Goal: Transaction & Acquisition: Obtain resource

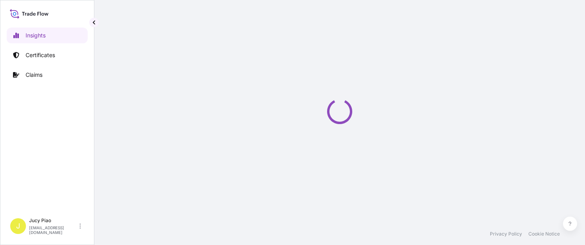
select select "2025"
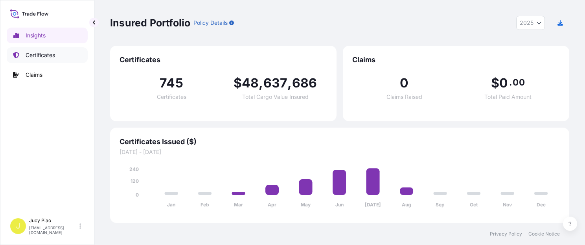
click at [38, 55] on p "Certificates" at bounding box center [40, 55] width 29 height 8
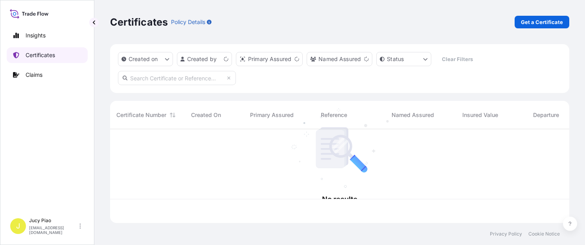
scroll to position [92, 453]
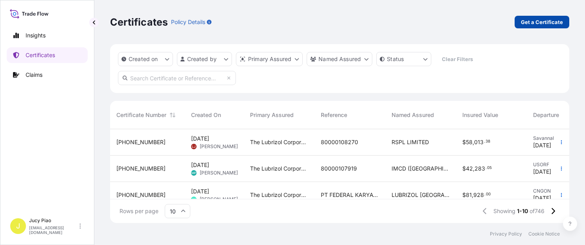
click at [529, 23] on p "Get a Certificate" at bounding box center [542, 22] width 42 height 8
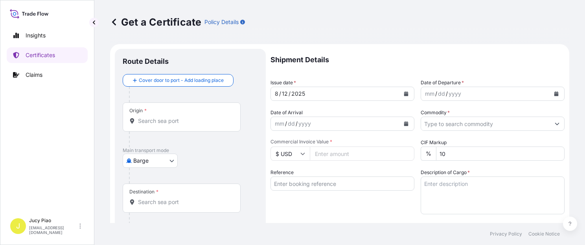
click at [425, 36] on div "Get a Certificate Policy Details" at bounding box center [339, 22] width 459 height 44
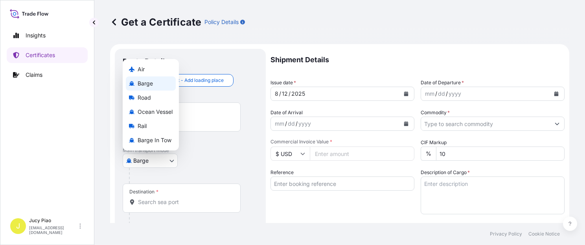
click at [153, 156] on body "Insights Certificates Claims J Jucy Piao [EMAIL_ADDRESS][DOMAIN_NAME] Get a Cer…" at bounding box center [292, 122] width 585 height 245
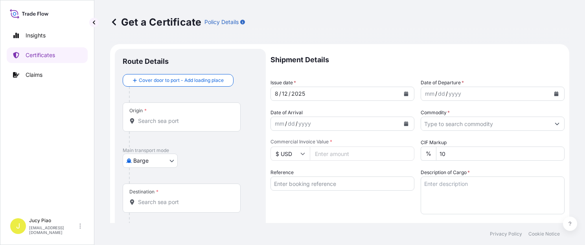
click at [154, 114] on div "Origin *" at bounding box center [182, 116] width 118 height 29
click at [154, 117] on input "Origin *" at bounding box center [184, 121] width 93 height 8
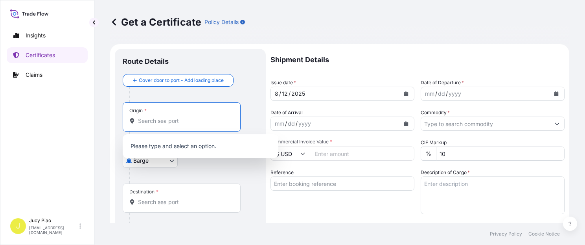
click at [176, 159] on body "0 options available. Insights Certificates Claims J Jucy Piao [EMAIL_ADDRESS][D…" at bounding box center [292, 122] width 585 height 245
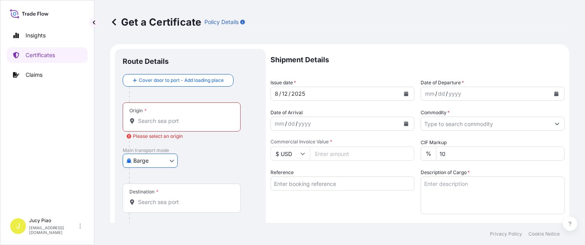
click at [162, 164] on body "0 options available. Insights Certificates Claims J Jucy Piao [EMAIL_ADDRESS][D…" at bounding box center [292, 122] width 585 height 245
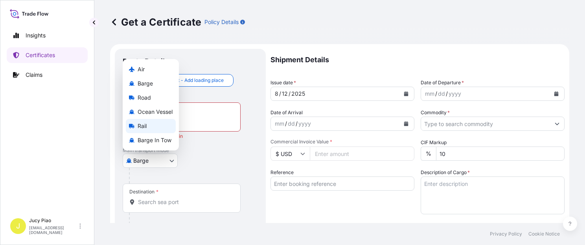
click at [164, 111] on span "Ocean Vessel" at bounding box center [155, 112] width 35 height 8
select select "Ocean Vessel"
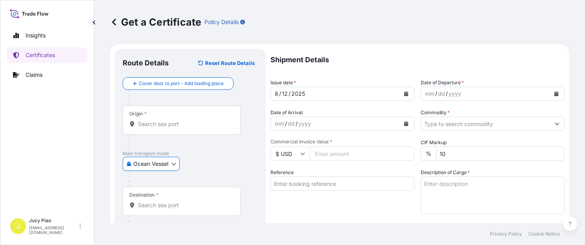
click at [226, 169] on div "Ocean Vessel Air Barge Road Ocean Vessel Rail Barge in [GEOGRAPHIC_DATA]" at bounding box center [190, 163] width 135 height 14
click at [308, 181] on input "Reference" at bounding box center [343, 183] width 144 height 14
click at [308, 186] on input "Reference" at bounding box center [343, 183] width 144 height 14
paste input "CSHSE0430758"
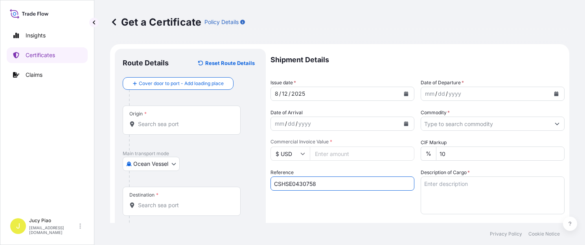
type input "CSHSE0430758"
click at [304, 200] on div "Reference CSHSE0430758" at bounding box center [343, 191] width 144 height 46
click at [192, 125] on input "Origin *" at bounding box center [184, 124] width 93 height 8
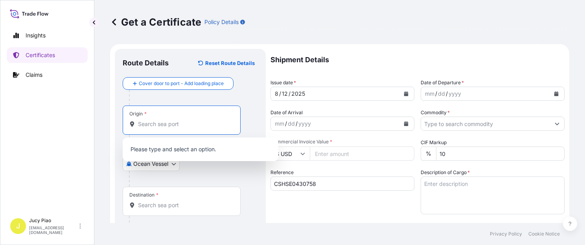
paste input "[GEOGRAPHIC_DATA]"
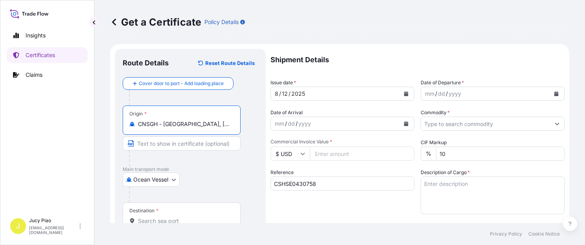
drag, startPoint x: 164, startPoint y: 125, endPoint x: 225, endPoint y: 131, distance: 60.9
click at [225, 131] on div "Origin * CNSGH - [GEOGRAPHIC_DATA], [GEOGRAPHIC_DATA]" at bounding box center [182, 119] width 118 height 29
type input "CNSGH - [GEOGRAPHIC_DATA], [GEOGRAPHIC_DATA]"
click at [191, 142] on input "Text to appear on certificate" at bounding box center [182, 143] width 118 height 14
paste input "[GEOGRAPHIC_DATA], [GEOGRAPHIC_DATA]"
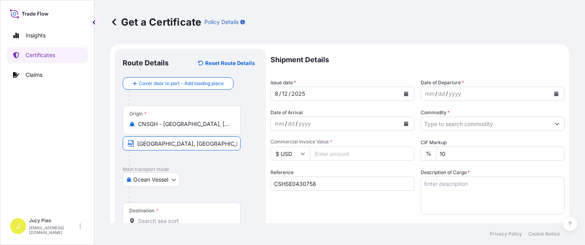
type input "[GEOGRAPHIC_DATA], [GEOGRAPHIC_DATA]"
click at [224, 178] on div "Ocean Vessel Air Barge Road Ocean Vessel Rail Barge in [GEOGRAPHIC_DATA]" at bounding box center [190, 179] width 135 height 14
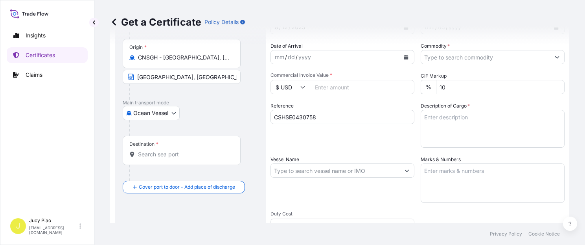
click at [157, 155] on input "Destination *" at bounding box center [184, 154] width 93 height 8
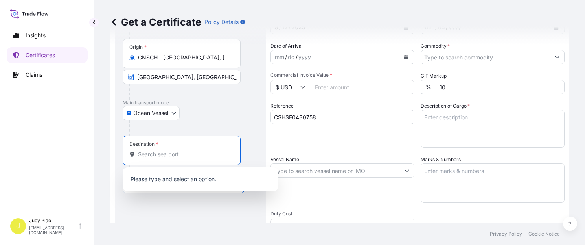
paste input "[GEOGRAPHIC_DATA]"
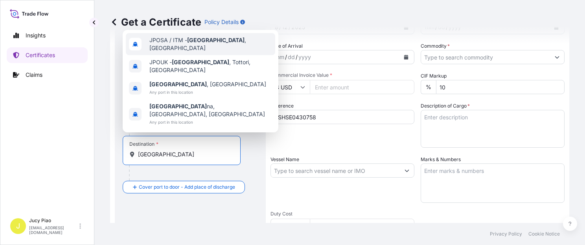
click at [215, 52] on span "JPOSA / ITM - [GEOGRAPHIC_DATA] , [GEOGRAPHIC_DATA]" at bounding box center [210, 44] width 123 height 16
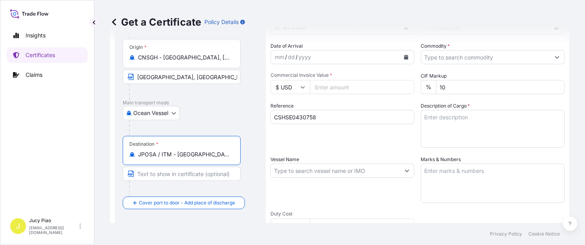
drag, startPoint x: 177, startPoint y: 154, endPoint x: 238, endPoint y: 156, distance: 61.0
click at [238, 156] on div "Destination * JPOSA / ITM - [GEOGRAPHIC_DATA], [GEOGRAPHIC_DATA]" at bounding box center [182, 150] width 118 height 29
type input "JPOSA / ITM - [GEOGRAPHIC_DATA], [GEOGRAPHIC_DATA]"
click at [177, 176] on input "Text to appear on certificate" at bounding box center [182, 173] width 118 height 14
paste input "[GEOGRAPHIC_DATA], [GEOGRAPHIC_DATA]"
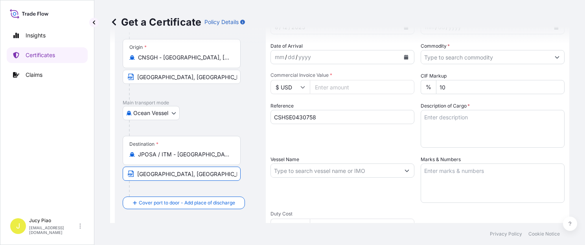
type input "[GEOGRAPHIC_DATA], [GEOGRAPHIC_DATA]"
click at [342, 148] on div "Shipment Details Issue date * [DATE] Date of Departure * mm / dd / yyyy Date of…" at bounding box center [418, 169] width 294 height 375
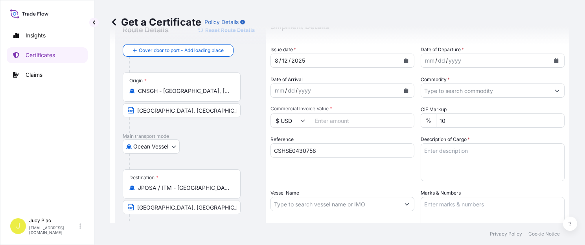
click at [286, 59] on div "12" at bounding box center [284, 60] width 7 height 9
click at [285, 59] on div "12" at bounding box center [284, 60] width 7 height 9
click at [427, 59] on div "mm" at bounding box center [429, 60] width 11 height 9
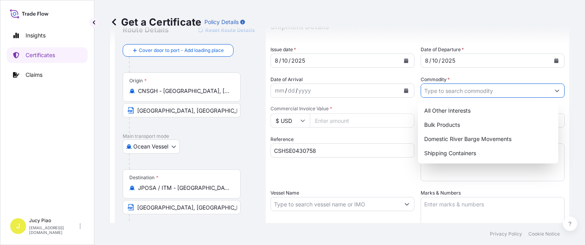
click at [451, 92] on input "Commodity *" at bounding box center [485, 90] width 129 height 14
click at [449, 157] on div "Shipping Containers" at bounding box center [488, 153] width 134 height 14
type input "Shipping Containers"
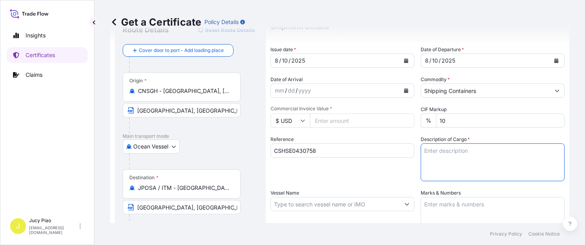
click at [467, 163] on textarea "Description of Cargo *" at bounding box center [493, 162] width 144 height 38
paste textarea "THERMOPLASTIC POLYURETHANE"
paste textarea "1 PALLET (40 BAGS)"
type textarea "THERMOPLASTIC POLYURETHANE 1 PALLET (40 BAGS)"
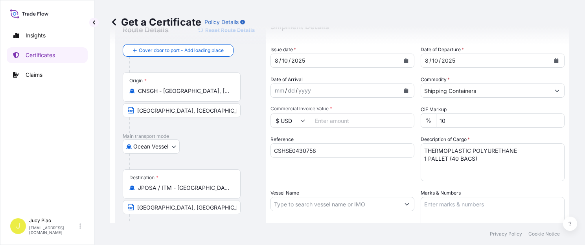
click at [350, 172] on div "Reference CSHSE0430758" at bounding box center [343, 158] width 144 height 46
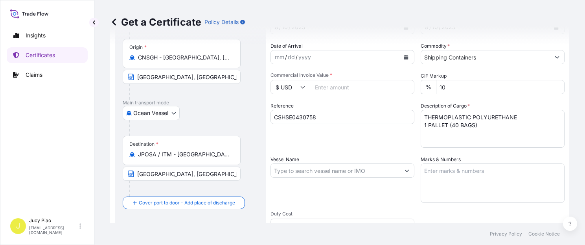
click at [304, 169] on input "Vessel Name" at bounding box center [335, 170] width 129 height 14
paste input "HONG AN"
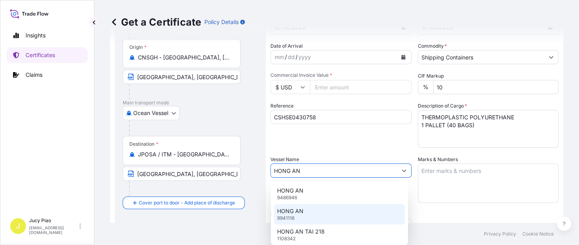
click at [352, 210] on div "HONG AN 9941116" at bounding box center [339, 214] width 131 height 20
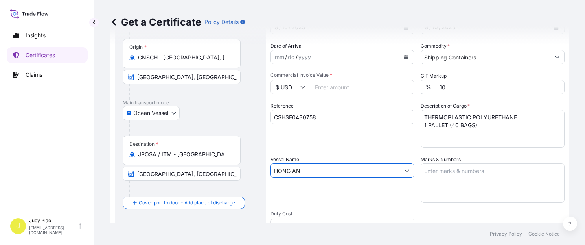
type input "HONG AN"
click at [352, 194] on div "Vessel Name [PERSON_NAME] AN" at bounding box center [343, 178] width 144 height 47
click at [461, 190] on textarea "Marks & Numbers" at bounding box center [493, 182] width 144 height 39
paste textarea "THERMOPLASTIC POLYURETHANE"
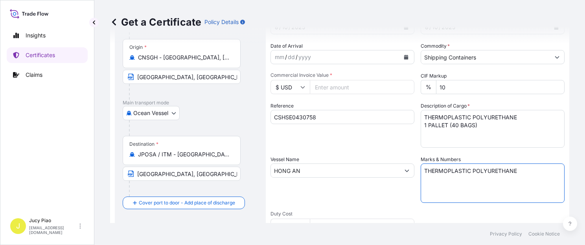
paste textarea "1 PALLET (40 BAGS)"
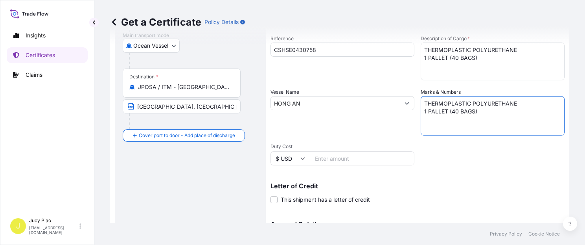
scroll to position [200, 0]
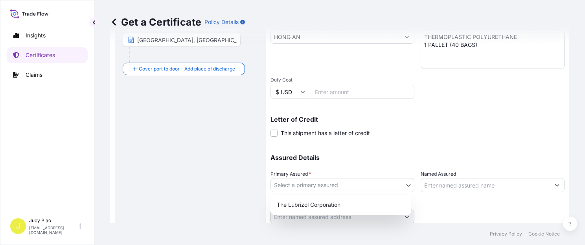
click at [378, 187] on body "Insights Certificates Claims J Jucy Piao [EMAIL_ADDRESS][DOMAIN_NAME] Get a Cer…" at bounding box center [292, 122] width 585 height 245
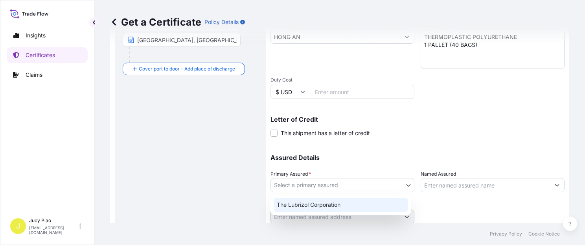
click at [331, 205] on div "The Lubrizol Corporation" at bounding box center [341, 204] width 134 height 14
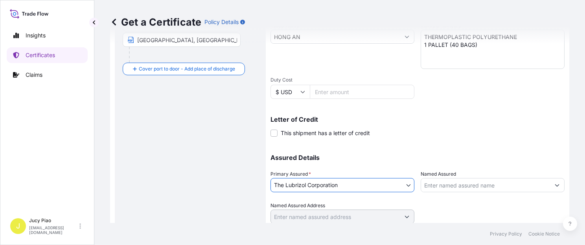
click at [430, 167] on div "Assured Details Primary Assured * The Lubrizol Corporation The Lubrizol Corpora…" at bounding box center [418, 184] width 294 height 79
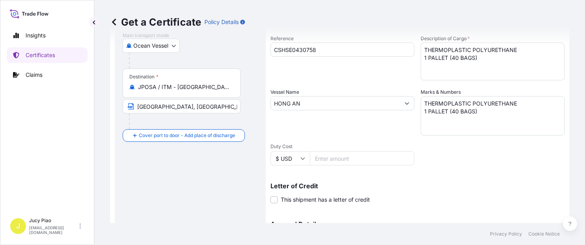
scroll to position [100, 0]
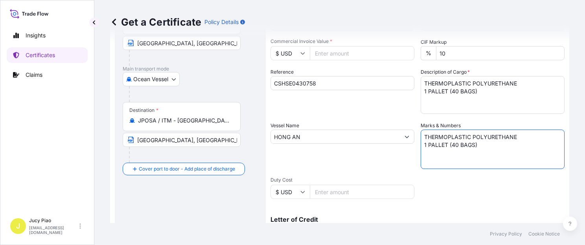
drag, startPoint x: 492, startPoint y: 150, endPoint x: 368, endPoint y: 123, distance: 127.3
click at [368, 123] on div "Shipment Details Issue date * [DATE] Date of Departure * [DATE] Date of Arrival…" at bounding box center [418, 135] width 294 height 375
paste textarea "GSI CREOS"
paste textarea "34IM250711JT"
paste textarea "[GEOGRAPHIC_DATA]"
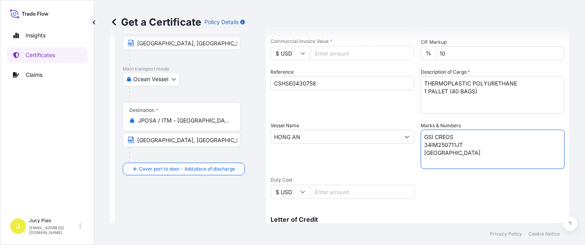
type textarea "GSI CREOS 34IM250711JT [GEOGRAPHIC_DATA]"
click at [473, 195] on div "Shipment Details Issue date * [DATE] Date of Departure * [DATE] Date of Arrival…" at bounding box center [418, 135] width 294 height 375
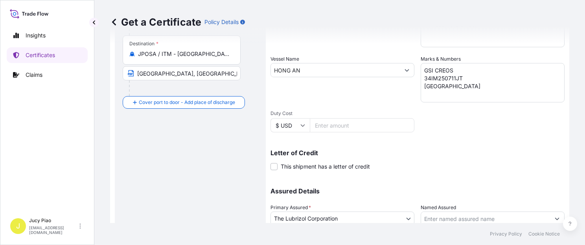
scroll to position [200, 0]
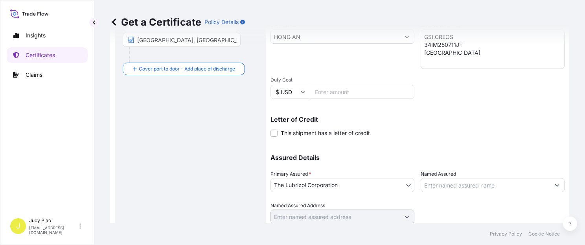
click at [435, 182] on input "Named Assured" at bounding box center [485, 185] width 129 height 14
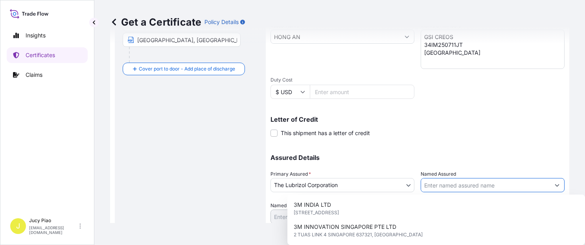
paste input "GSI CREOS CORPORATION"
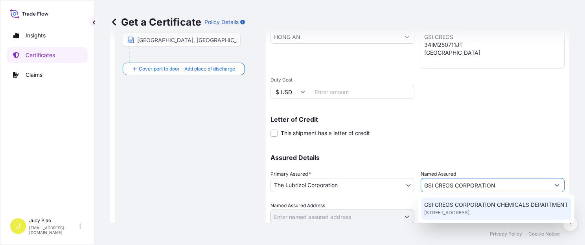
type input "GSI CREOS CORPORATION"
click at [535, 156] on p "Assured Details" at bounding box center [418, 157] width 294 height 6
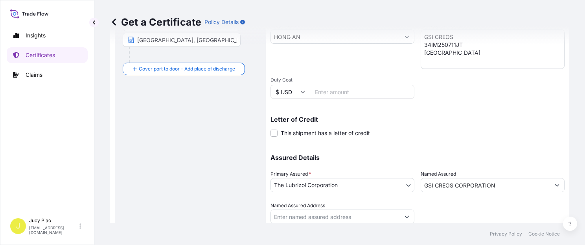
click at [488, 218] on div at bounding box center [493, 212] width 144 height 22
click at [506, 191] on input "GSI CREOS CORPORATION" at bounding box center [485, 185] width 129 height 14
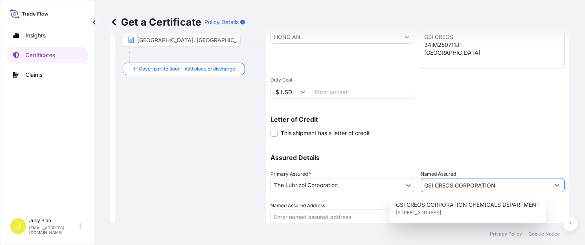
click at [513, 156] on p "Assured Details" at bounding box center [418, 157] width 294 height 6
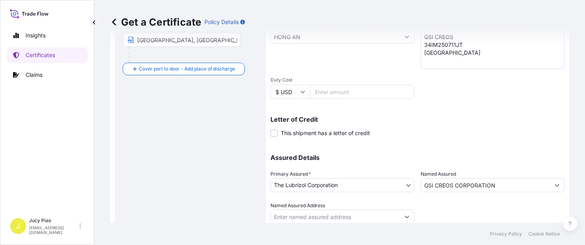
scroll to position [222, 0]
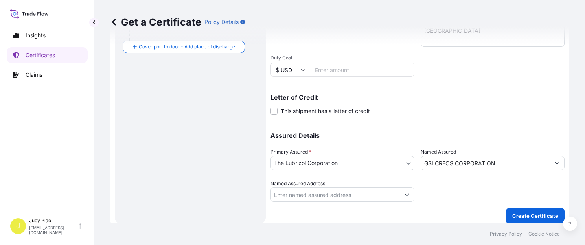
click at [456, 135] on p "Assured Details" at bounding box center [418, 135] width 294 height 6
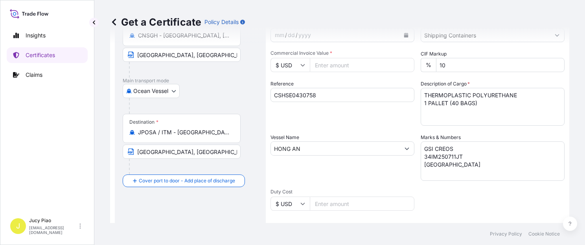
scroll to position [22, 0]
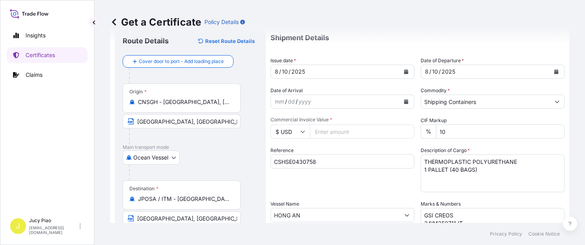
click at [298, 134] on input "$ USD" at bounding box center [290, 131] width 39 height 14
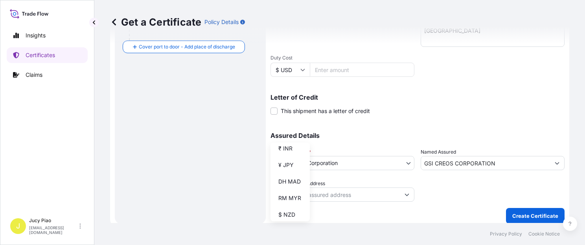
scroll to position [142, 0]
click at [296, 182] on div "¥ JPY" at bounding box center [290, 176] width 33 height 15
type input "¥ JPY"
click at [455, 127] on div "Assured Details Primary Assured * The Lubrizol Corporation The Lubrizol Corpora…" at bounding box center [418, 162] width 294 height 79
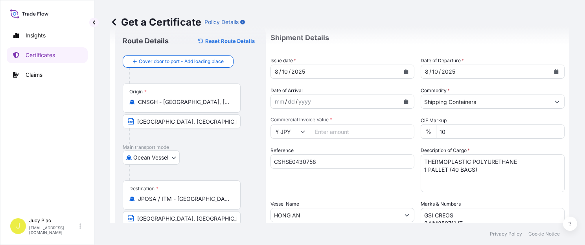
scroll to position [0, 0]
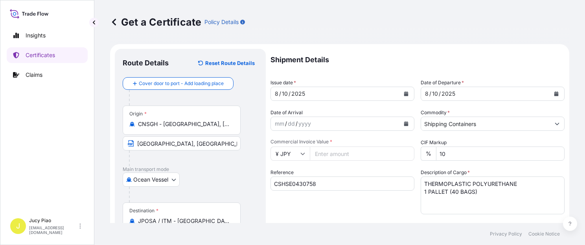
click at [331, 152] on input "Commercial Invoice Value *" at bounding box center [362, 153] width 105 height 14
paste input "13600.00"
type input "13600.00"
click at [390, 215] on div "Shipment Details Issue date * [DATE] Date of Departure * [DATE] Date of Arrival…" at bounding box center [418, 236] width 294 height 375
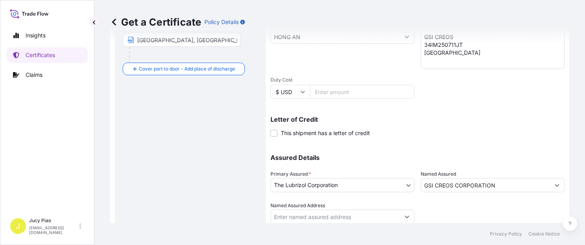
scroll to position [222, 0]
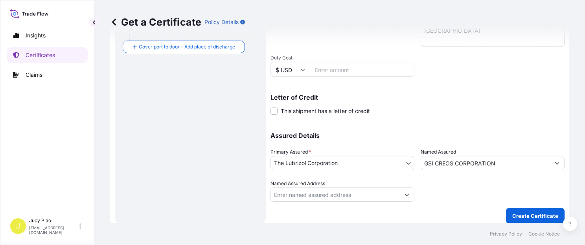
click at [519, 212] on p "Create Certificate" at bounding box center [535, 216] width 46 height 8
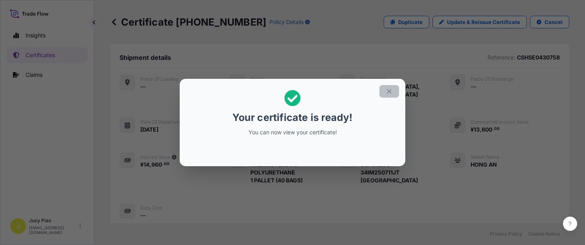
click at [387, 90] on icon "button" at bounding box center [389, 91] width 7 height 7
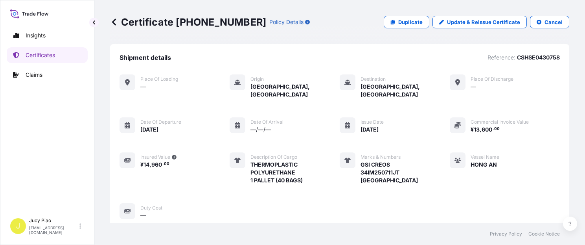
click at [413, 158] on div "Place of Loading — Origin [GEOGRAPHIC_DATA], [GEOGRAPHIC_DATA] Destination [GEO…" at bounding box center [340, 146] width 440 height 145
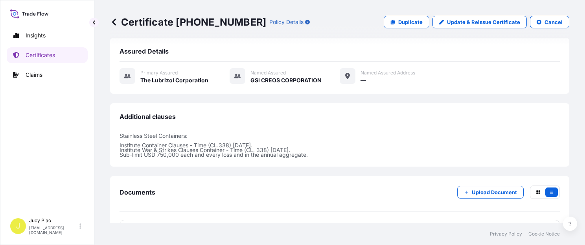
scroll to position [265, 0]
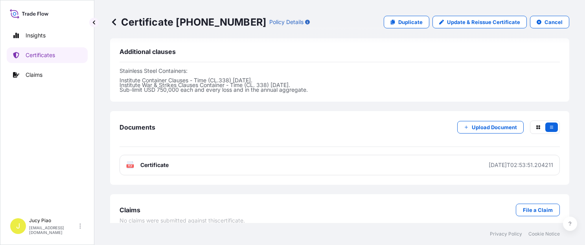
click at [398, 166] on div "Documents Upload Document PDF Certificate [DATE]T02:53:51.204211" at bounding box center [339, 148] width 459 height 74
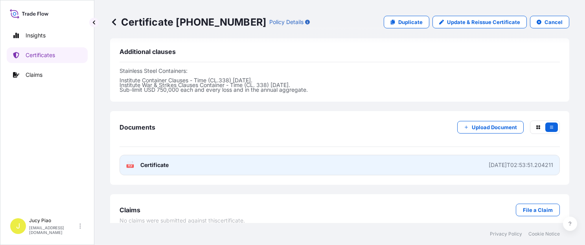
click at [396, 156] on link "PDF Certificate [DATE]T02:53:51.204211" at bounding box center [340, 165] width 440 height 20
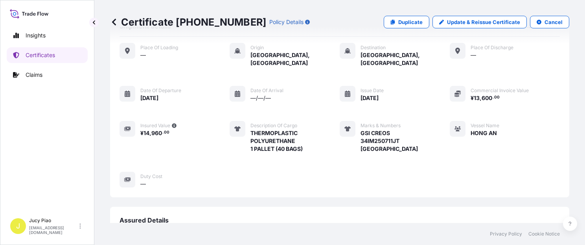
scroll to position [0, 0]
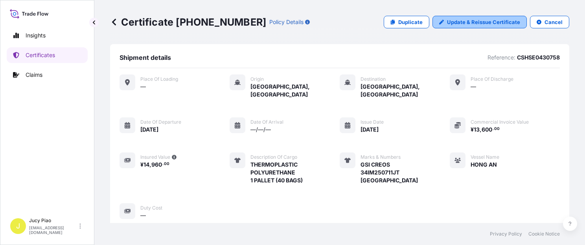
click at [462, 23] on p "Update & Reissue Certificate" at bounding box center [483, 22] width 73 height 8
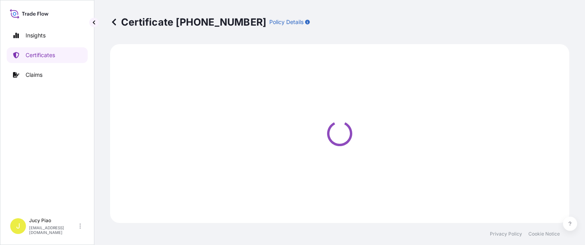
select select "Ocean Vessel"
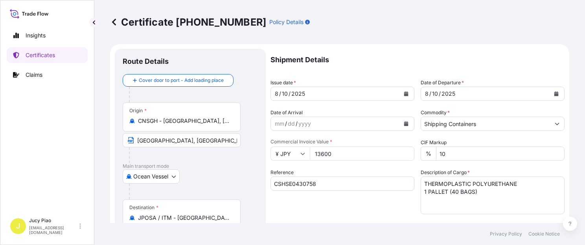
click at [291, 153] on input "¥ JPY" at bounding box center [290, 153] width 39 height 14
click at [288, 208] on div "$ USD" at bounding box center [290, 208] width 33 height 15
type input "$ USD"
click at [368, 203] on div "Reference CSHSE0430758" at bounding box center [343, 191] width 144 height 46
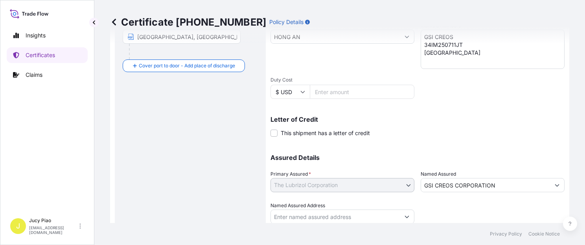
scroll to position [222, 0]
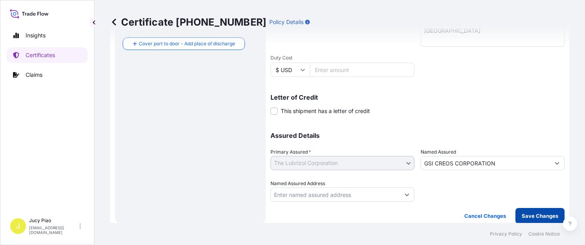
click at [534, 212] on p "Save Changes" at bounding box center [540, 216] width 37 height 8
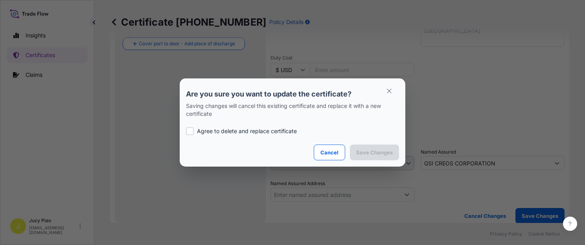
click at [239, 137] on div "Agree to delete and replace certificate" at bounding box center [292, 131] width 213 height 27
click at [239, 132] on p "Agree to delete and replace certificate" at bounding box center [247, 131] width 100 height 8
checkbox input "true"
click at [375, 157] on button "Save Changes" at bounding box center [374, 152] width 49 height 16
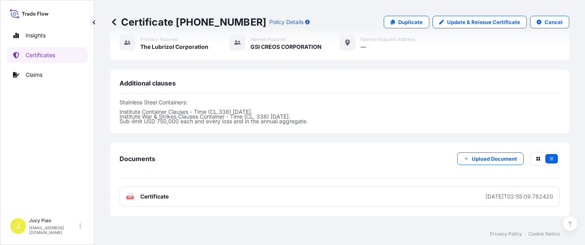
scroll to position [265, 0]
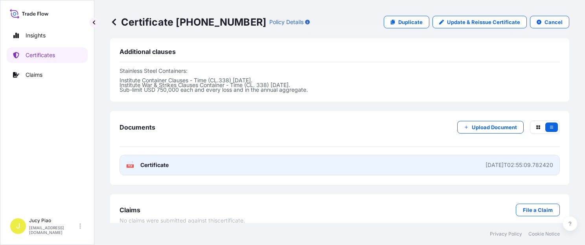
click at [388, 156] on link "PDF Certificate [DATE]T02:55:09.782420" at bounding box center [340, 165] width 440 height 20
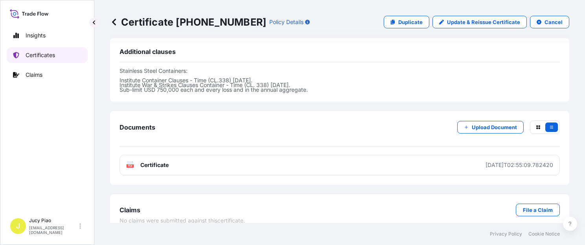
click at [36, 53] on p "Certificates" at bounding box center [40, 55] width 29 height 8
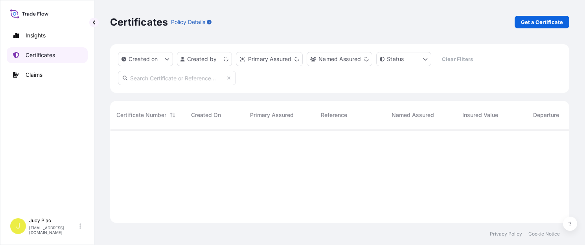
scroll to position [92, 453]
click at [193, 75] on input "text" at bounding box center [177, 78] width 118 height 14
paste input "KMTCSHAO362227"
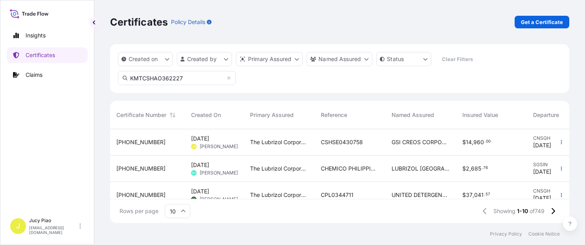
type input "KMTCSHAO362227"
click at [299, 86] on div "Created on Created by Primary Assured Named Assured Status Clear Filters KMTCSH…" at bounding box center [339, 68] width 459 height 49
click at [171, 77] on input "KMTCSHAO362227" at bounding box center [177, 78] width 118 height 14
click at [229, 77] on icon at bounding box center [228, 77] width 3 height 3
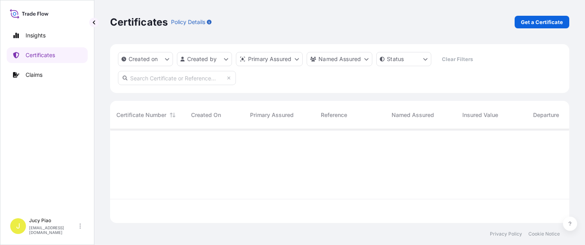
click at [162, 75] on input "text" at bounding box center [177, 78] width 118 height 14
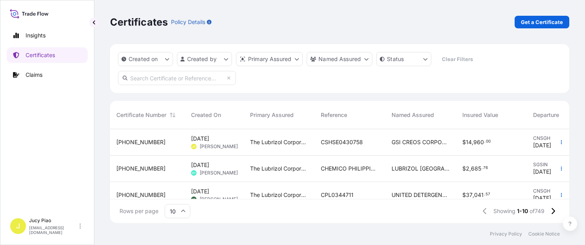
paste input "KMTCSHAO362227"
type input "KMTCSHAO362227"
click at [272, 79] on div "Created on Created by Primary Assured Named Assured Status Clear Filters KMTCSH…" at bounding box center [339, 68] width 459 height 49
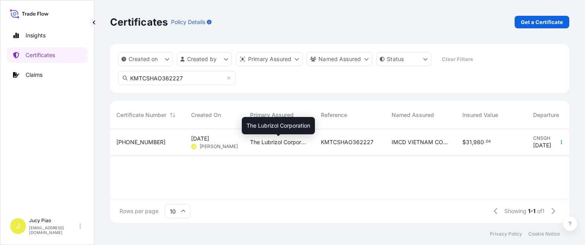
click at [267, 144] on span "The Lubrizol Corporation" at bounding box center [279, 142] width 58 height 8
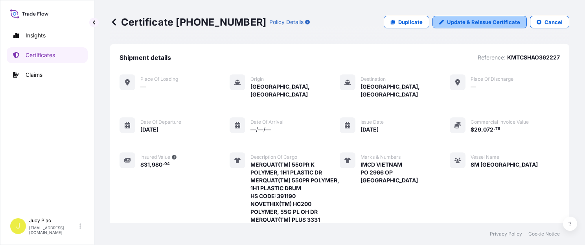
click at [457, 27] on link "Update & Reissue Certificate" at bounding box center [479, 22] width 94 height 13
select select "Ocean Vessel"
select select "31566"
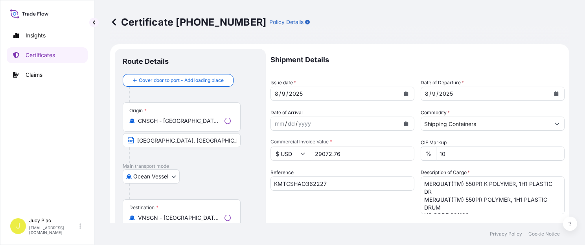
click at [460, 25] on div "Certificate [PHONE_NUMBER] Policy Details" at bounding box center [339, 22] width 459 height 13
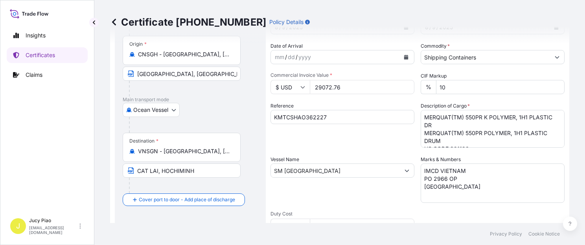
click at [445, 183] on textarea "IMCD VIETNAM PO 2966 OP [GEOGRAPHIC_DATA]" at bounding box center [493, 182] width 144 height 39
drag, startPoint x: 450, startPoint y: 188, endPoint x: 396, endPoint y: 151, distance: 65.6
click at [396, 151] on div "Shipment Details Issue date * [DATE] Date of Departure * [DATE] Date of Arrival…" at bounding box center [418, 169] width 294 height 375
paste textarea "3055"
type textarea "IMCD VIETNAM PO 3055 OP [GEOGRAPHIC_DATA]"
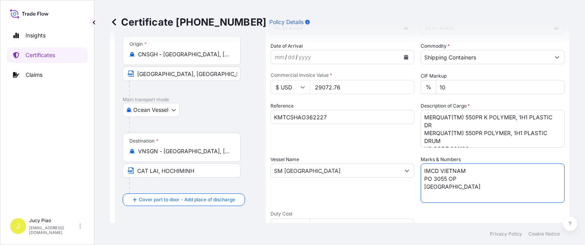
click at [384, 191] on div "Vessel Name SM [GEOGRAPHIC_DATA]" at bounding box center [343, 178] width 144 height 47
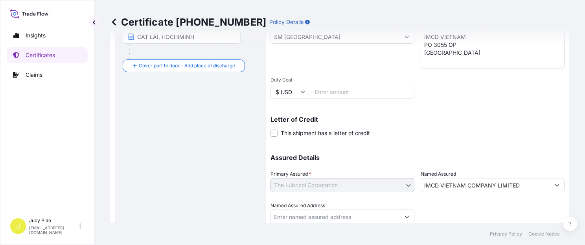
scroll to position [222, 0]
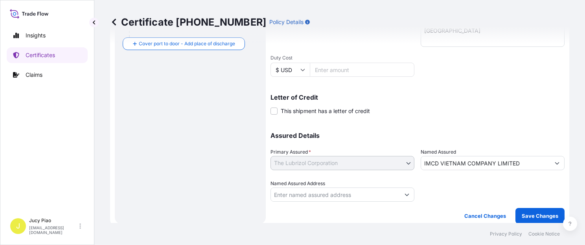
click at [541, 219] on button "Save Changes" at bounding box center [539, 216] width 49 height 16
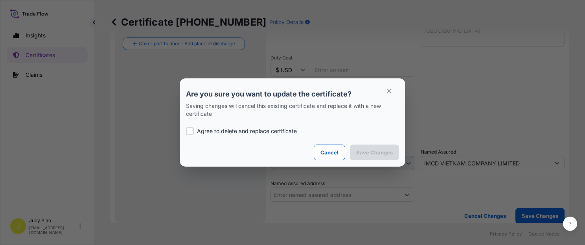
click at [232, 127] on p "Agree to delete and replace certificate" at bounding box center [247, 131] width 100 height 8
click at [231, 133] on p "Agree to delete and replace certificate" at bounding box center [247, 131] width 100 height 8
click at [233, 134] on p "Agree to delete and replace certificate" at bounding box center [247, 131] width 100 height 8
checkbox input "true"
click at [368, 153] on p "Save Changes" at bounding box center [374, 152] width 37 height 8
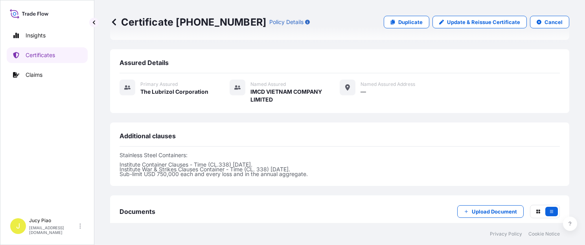
scroll to position [351, 0]
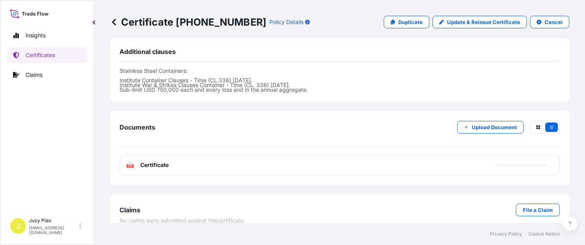
click at [408, 169] on div "Documents Upload Document PDF Certificate" at bounding box center [339, 148] width 459 height 74
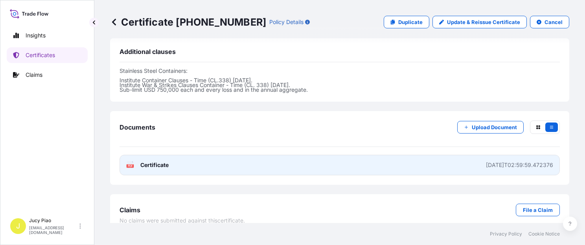
click at [412, 160] on link "PDF Certificate [DATE]T02:59:59.472376" at bounding box center [340, 165] width 440 height 20
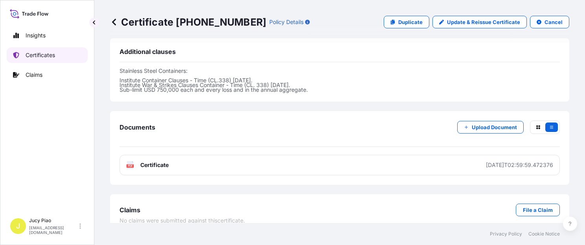
click at [44, 61] on link "Certificates" at bounding box center [47, 55] width 81 height 16
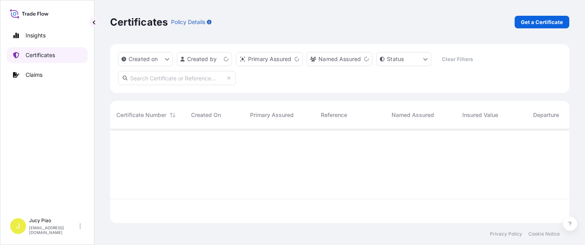
scroll to position [92, 453]
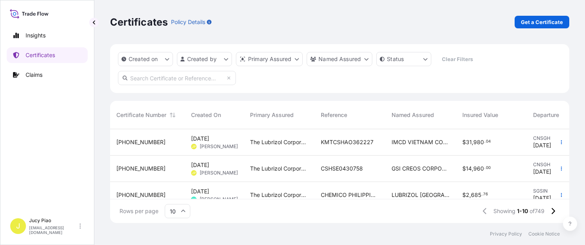
click at [377, 86] on div "Created on Created by Primary Assured Named Assured Status Clear Filters" at bounding box center [339, 68] width 459 height 49
click at [544, 20] on p "Get a Certificate" at bounding box center [542, 22] width 42 height 8
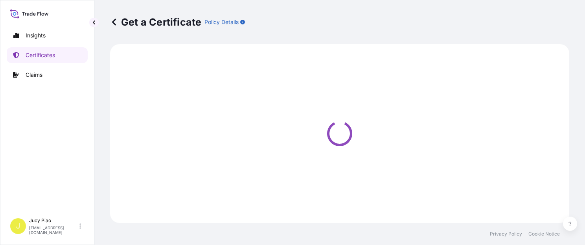
select select "Barge"
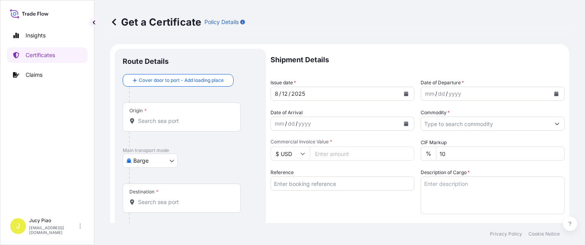
click at [149, 161] on body "Insights Certificates Claims J Jucy Piao [EMAIL_ADDRESS][DOMAIN_NAME] Get a Cer…" at bounding box center [292, 122] width 585 height 245
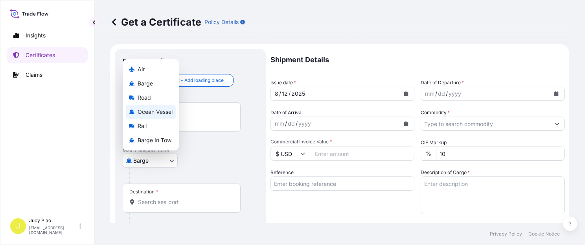
click at [162, 116] on span "Ocean Vessel" at bounding box center [155, 112] width 35 height 8
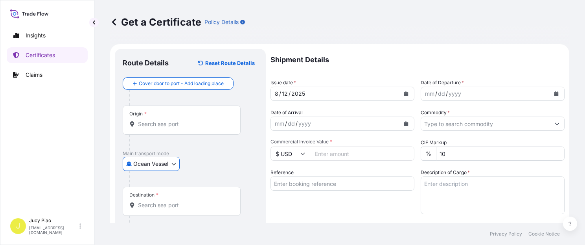
click at [296, 182] on input "Reference" at bounding box center [343, 183] width 144 height 14
paste input "CSHSE0430667"
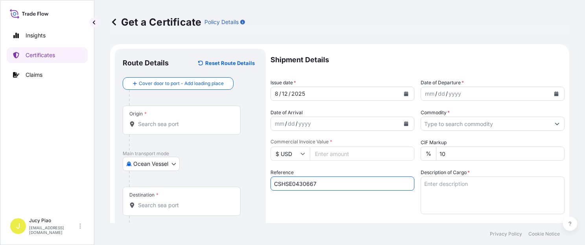
type input "CSHSE0430667"
click at [185, 122] on input "Origin *" at bounding box center [184, 124] width 93 height 8
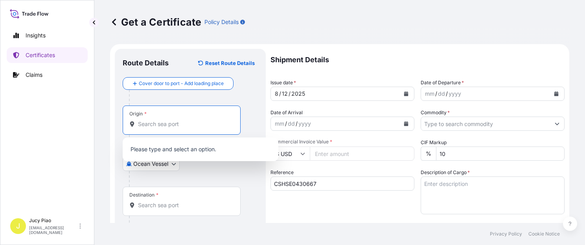
paste input "[GEOGRAPHIC_DATA]"
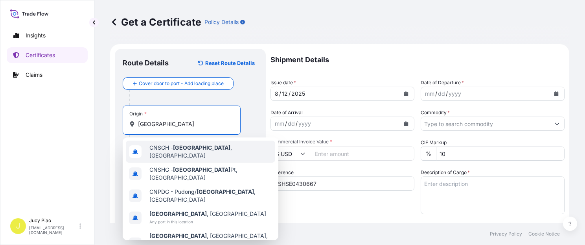
click at [189, 156] on div "CNSGH - [GEOGRAPHIC_DATA] , [GEOGRAPHIC_DATA]" at bounding box center [200, 151] width 149 height 22
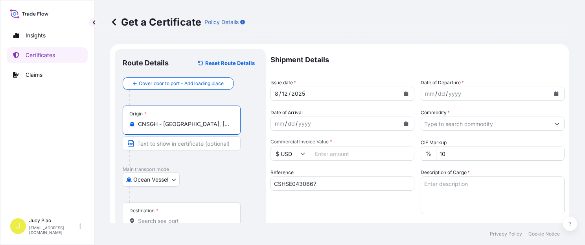
drag, startPoint x: 184, startPoint y: 124, endPoint x: 248, endPoint y: 130, distance: 64.7
click at [248, 130] on div "Origin * CNSGH - [GEOGRAPHIC_DATA], [GEOGRAPHIC_DATA]" at bounding box center [190, 135] width 135 height 61
type input "CNSGH - [GEOGRAPHIC_DATA], [GEOGRAPHIC_DATA]"
click at [190, 144] on input "Text to appear on certificate" at bounding box center [182, 143] width 118 height 14
paste input "[GEOGRAPHIC_DATA], [GEOGRAPHIC_DATA]"
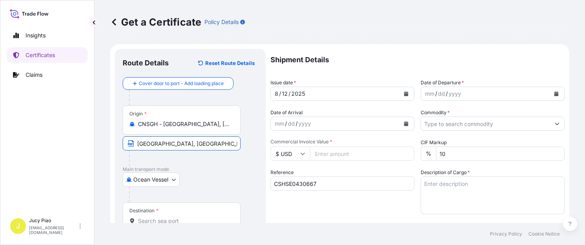
scroll to position [33, 0]
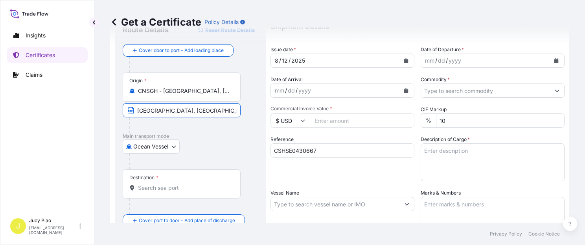
type input "[GEOGRAPHIC_DATA], [GEOGRAPHIC_DATA]"
click at [162, 191] on input "Destination *" at bounding box center [184, 188] width 93 height 8
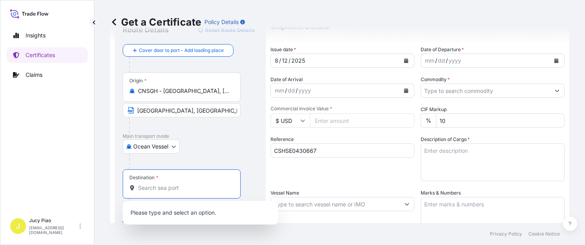
paste input "KEELUNG"
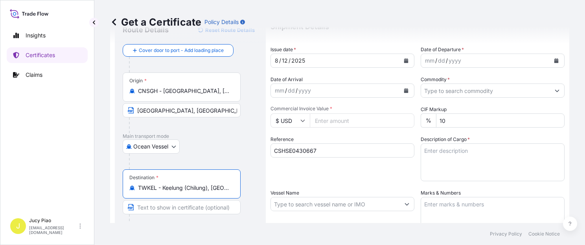
drag, startPoint x: 163, startPoint y: 188, endPoint x: 278, endPoint y: 199, distance: 115.0
click at [278, 199] on form "Route Details Reset Route Details Cover door to port - Add loading place Place …" at bounding box center [339, 214] width 459 height 406
type input "TWKEL - Keelung (Chilung), [GEOGRAPHIC_DATA]"
click at [171, 205] on input "Text to appear on certificate" at bounding box center [182, 207] width 118 height 14
paste input "Keelung (Chilung), [GEOGRAPHIC_DATA]"
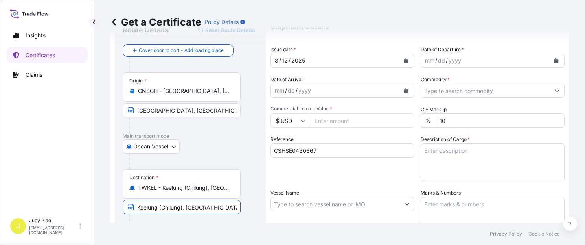
drag, startPoint x: 159, startPoint y: 207, endPoint x: 183, endPoint y: 205, distance: 24.1
click at [183, 205] on input "Keelung (Chilung), [GEOGRAPHIC_DATA]" at bounding box center [182, 207] width 118 height 14
type input "Keelung, [GEOGRAPHIC_DATA]"
click at [316, 184] on div "Shipment Details Issue date * [DATE] Date of Departure * mm / dd / yyyy Date of…" at bounding box center [418, 203] width 294 height 375
click at [324, 182] on div "Shipment Details Issue date * [DATE] Date of Departure * mm / dd / yyyy Date of…" at bounding box center [418, 203] width 294 height 375
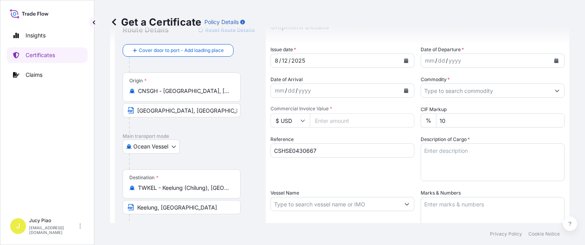
click at [435, 64] on div "/" at bounding box center [436, 60] width 2 height 9
click at [426, 61] on div "mm" at bounding box center [429, 60] width 11 height 9
click at [285, 58] on div "12" at bounding box center [284, 60] width 7 height 9
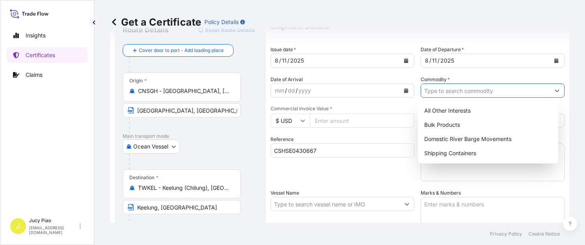
click at [467, 90] on input "Commodity *" at bounding box center [485, 90] width 129 height 14
click at [456, 152] on div "Shipping Containers" at bounding box center [488, 153] width 134 height 14
type input "Shipping Containers"
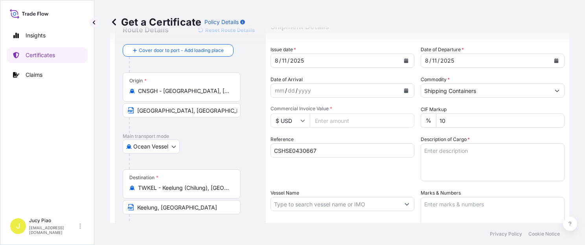
click at [348, 120] on input "Commercial Invoice Value *" at bounding box center [362, 120] width 105 height 14
type input "8400"
click at [469, 150] on textarea "Description of Cargo *" at bounding box center [493, 162] width 144 height 38
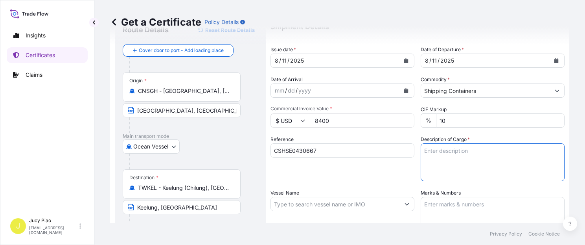
paste textarea "THERMOPLASTIC POLYURETHANE"
paste textarea "2 PALLETS (80 BAGS)"
type textarea "THERMOPLASTIC POLYURETHANE 2 PALLETS (80 BAGS)"
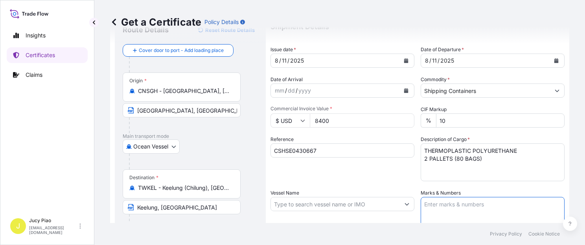
click at [444, 212] on textarea "Marks & Numbers" at bounding box center [493, 216] width 144 height 39
paste textarea "CATHAY/ PO2025071706"
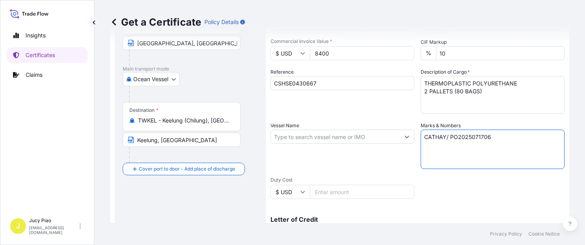
click at [514, 138] on textarea "CATHAY/ PO2025071706" at bounding box center [493, 148] width 144 height 39
paste textarea "CUSTOMER MATERIAL"
paste textarea "CODE: TPTDE043 V 2"
type textarea "CATHAY/ PO2025071706 CUSTOMER MATERIAL CODE: TPTDE043 V 2"
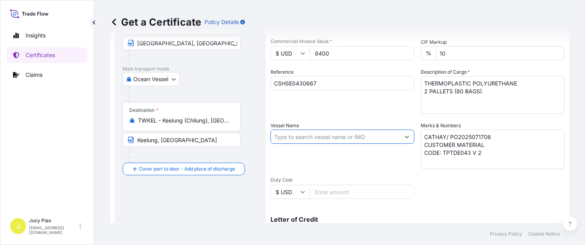
click at [292, 135] on input "Vessel Name" at bounding box center [335, 136] width 129 height 14
paste input "GLORY TIANJIN"
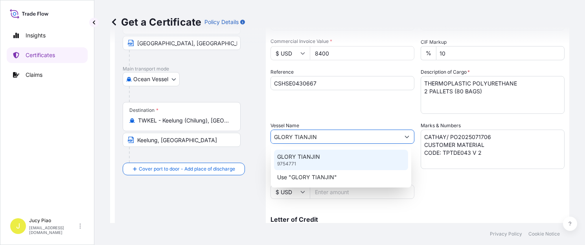
click at [309, 156] on p "GLORY TIANJIN" at bounding box center [298, 157] width 43 height 8
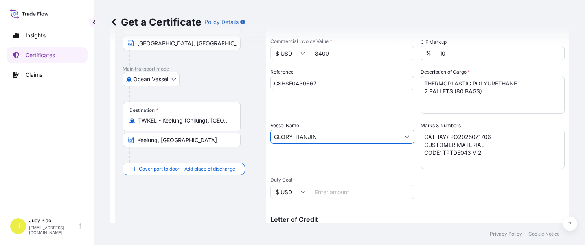
type input "GLORY TIANJIN"
click at [309, 156] on div "Vessel Name [PERSON_NAME]" at bounding box center [343, 144] width 144 height 47
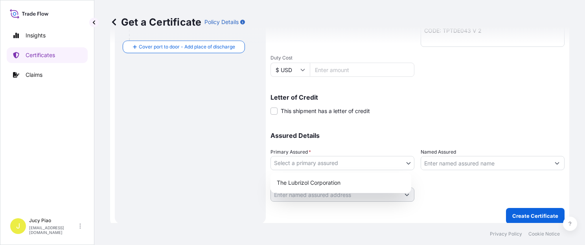
click at [321, 163] on body "0 options available. 2 options available. Insights Certificates Claims J Jucy P…" at bounding box center [292, 122] width 585 height 245
click at [315, 179] on div "The Lubrizol Corporation" at bounding box center [341, 182] width 134 height 14
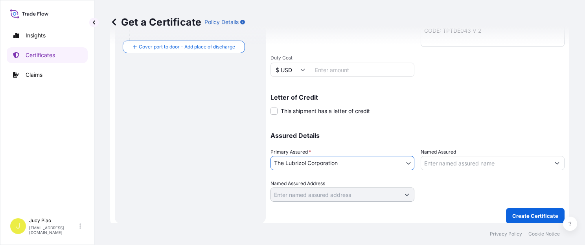
click at [451, 163] on input "Named Assured" at bounding box center [485, 163] width 129 height 14
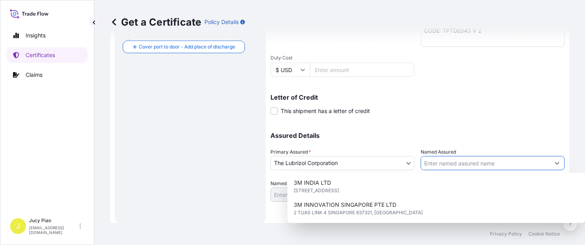
paste input "CATHAY CONSOLIDATED INC"
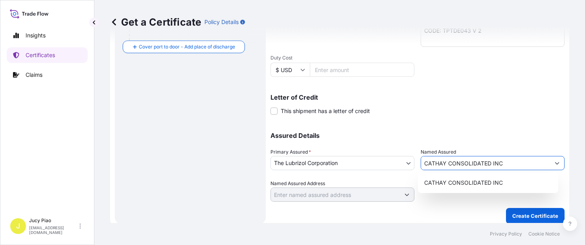
type input "CATHAY CONSOLIDATED INC"
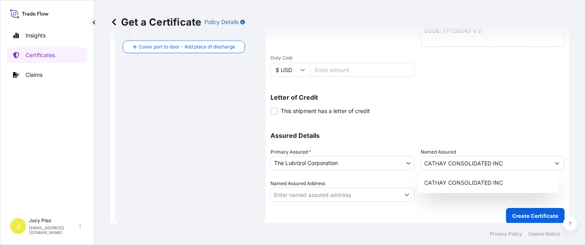
click at [475, 126] on div "Assured Details Primary Assured * The Lubrizol Corporation The Lubrizol Corpora…" at bounding box center [418, 162] width 294 height 79
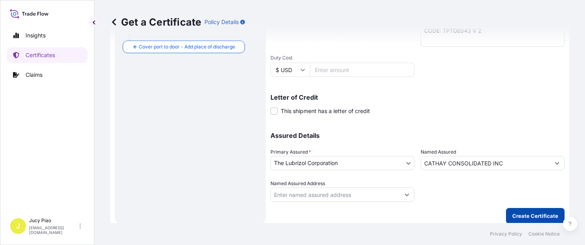
click at [532, 215] on p "Create Certificate" at bounding box center [535, 216] width 46 height 8
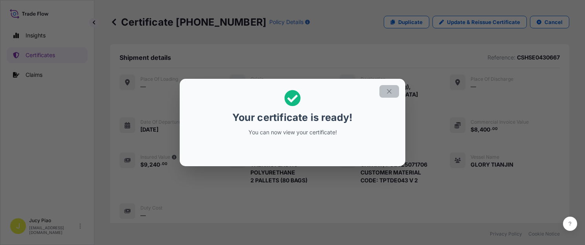
click at [391, 88] on icon "button" at bounding box center [389, 91] width 7 height 7
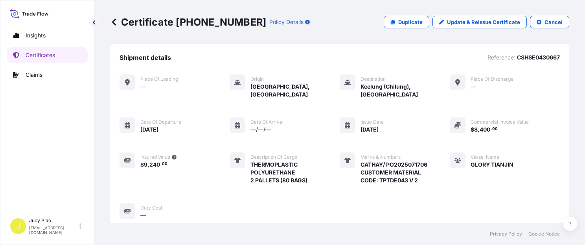
click at [444, 188] on div "Place of Loading — Origin [GEOGRAPHIC_DATA], [GEOGRAPHIC_DATA] Destination [GEO…" at bounding box center [340, 146] width 440 height 145
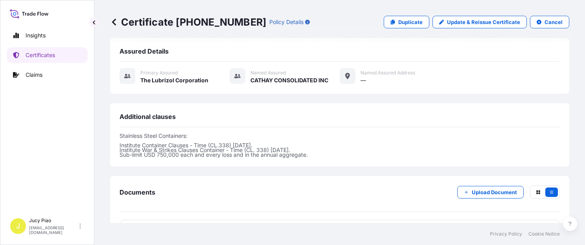
scroll to position [265, 0]
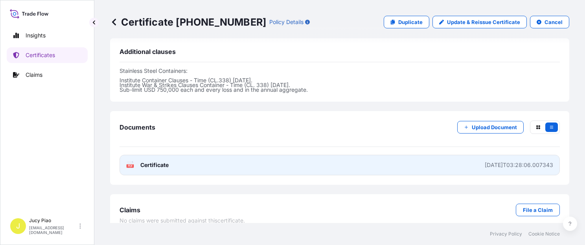
click at [401, 160] on link "PDF Certificate [DATE]T03:28:06.007343" at bounding box center [340, 165] width 440 height 20
